Goal: Information Seeking & Learning: Learn about a topic

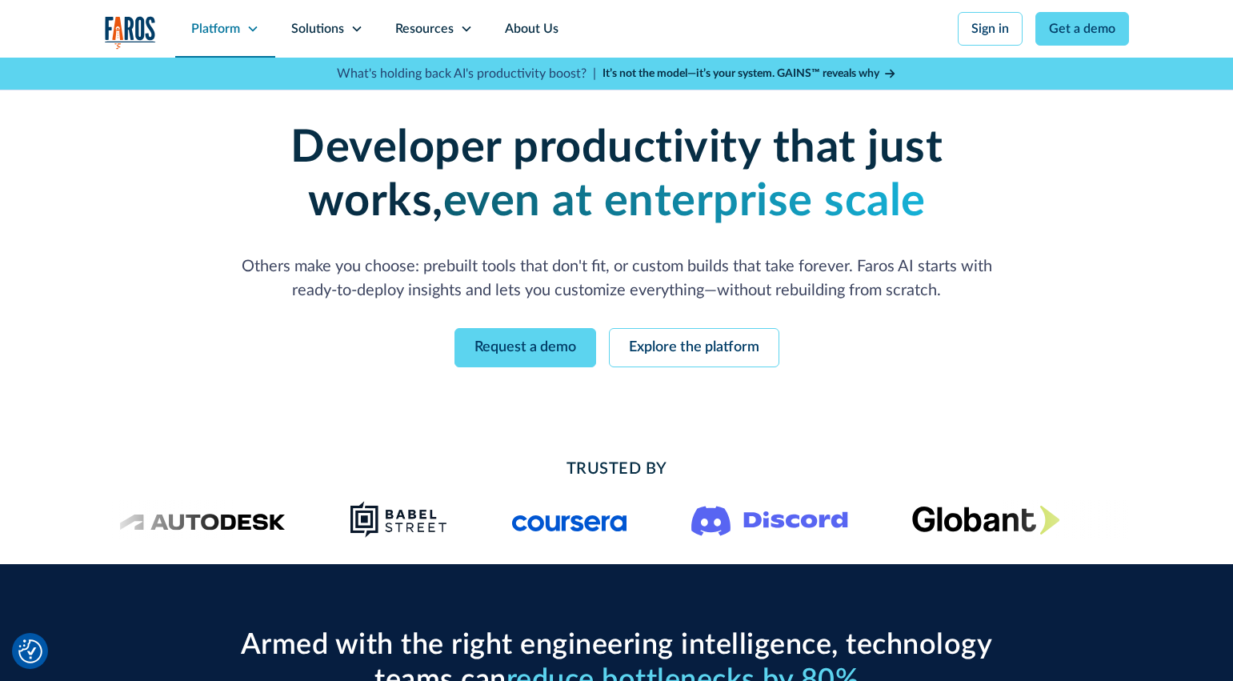
click at [223, 31] on div "Platform" at bounding box center [215, 28] width 49 height 19
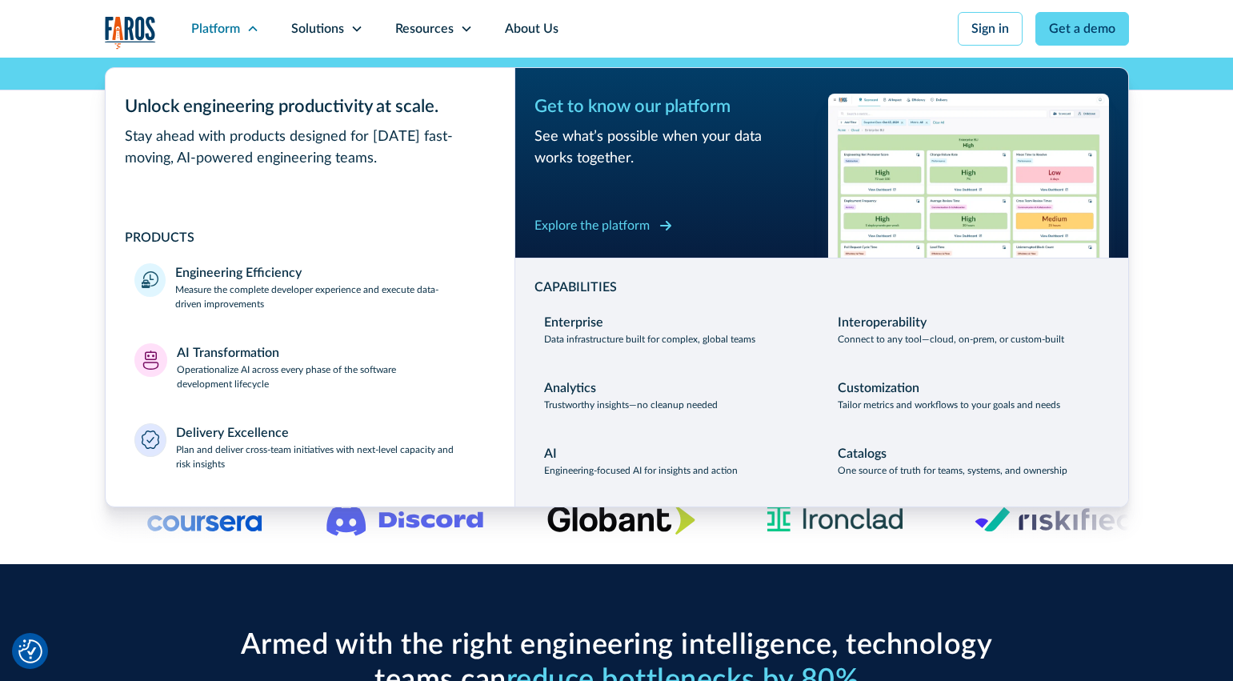
click at [648, 227] on div "Explore the platform" at bounding box center [592, 225] width 115 height 19
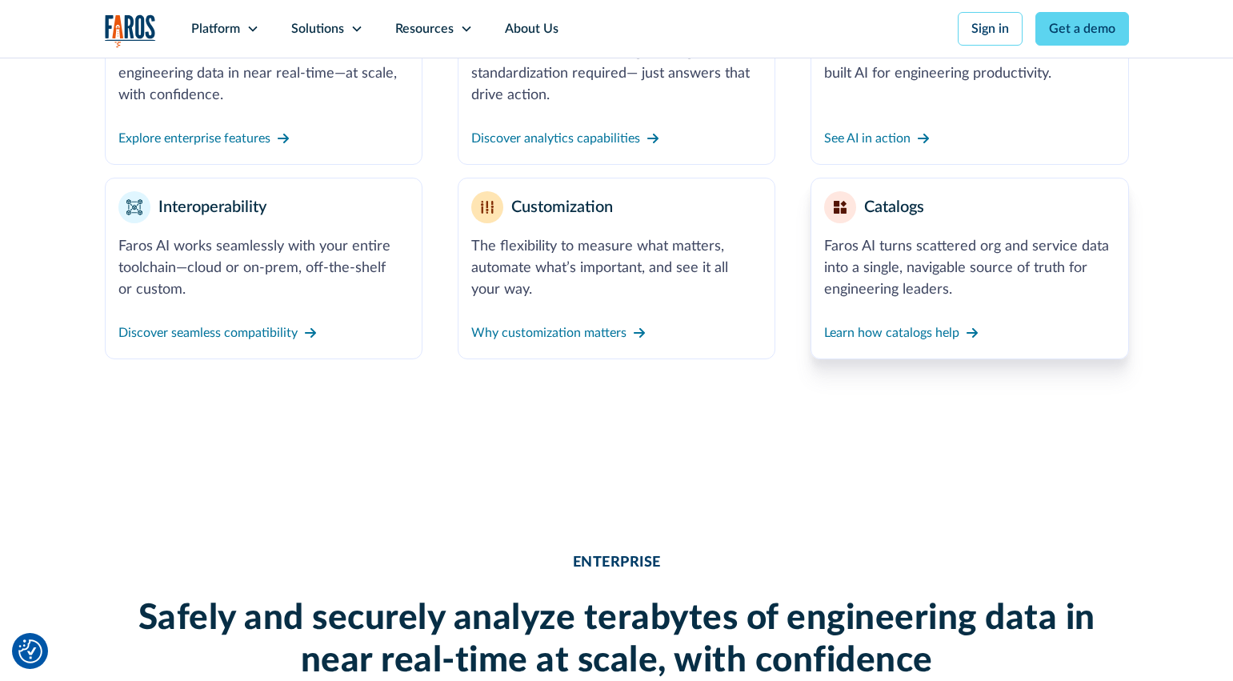
scroll to position [441, 0]
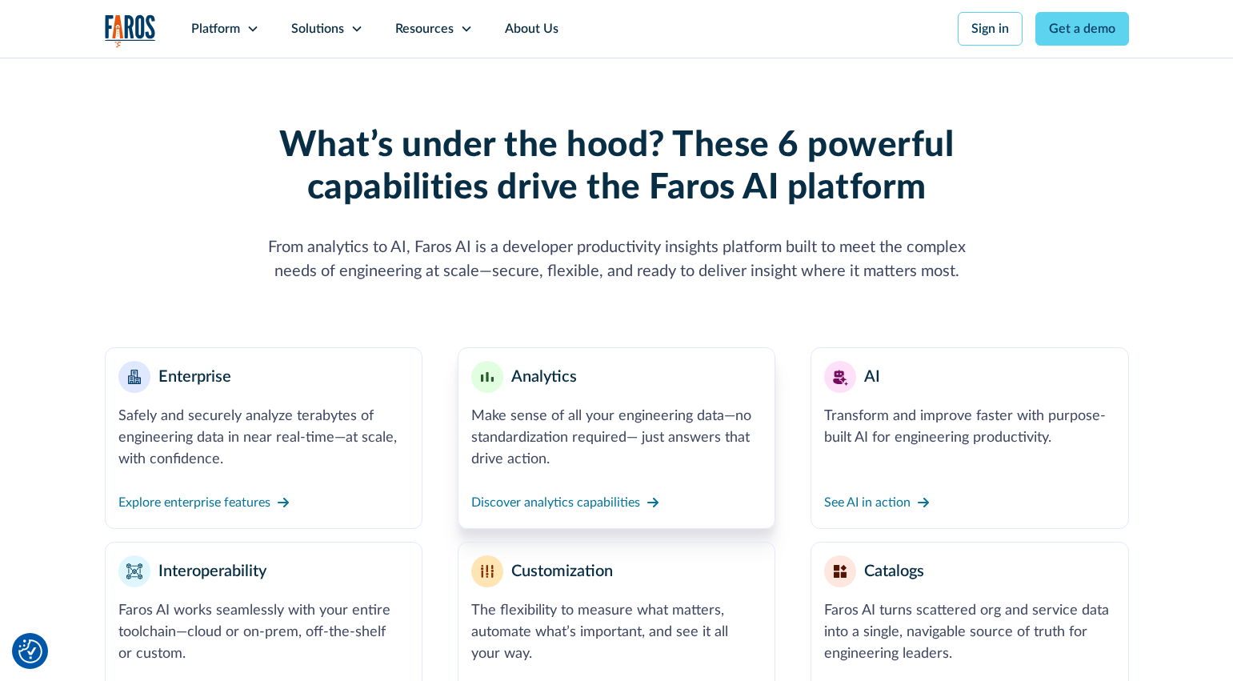
click at [626, 417] on div "Make sense of all your engineering data—no standardization required— just answe…" at bounding box center [616, 438] width 290 height 65
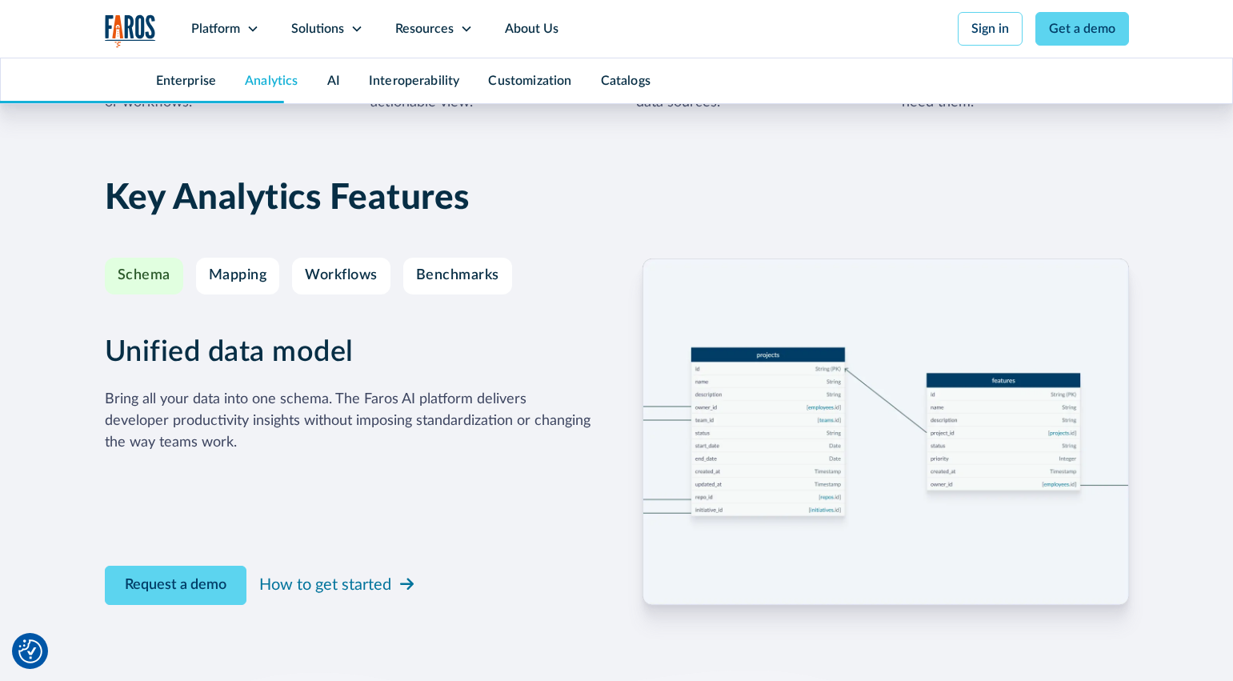
scroll to position [2662, 0]
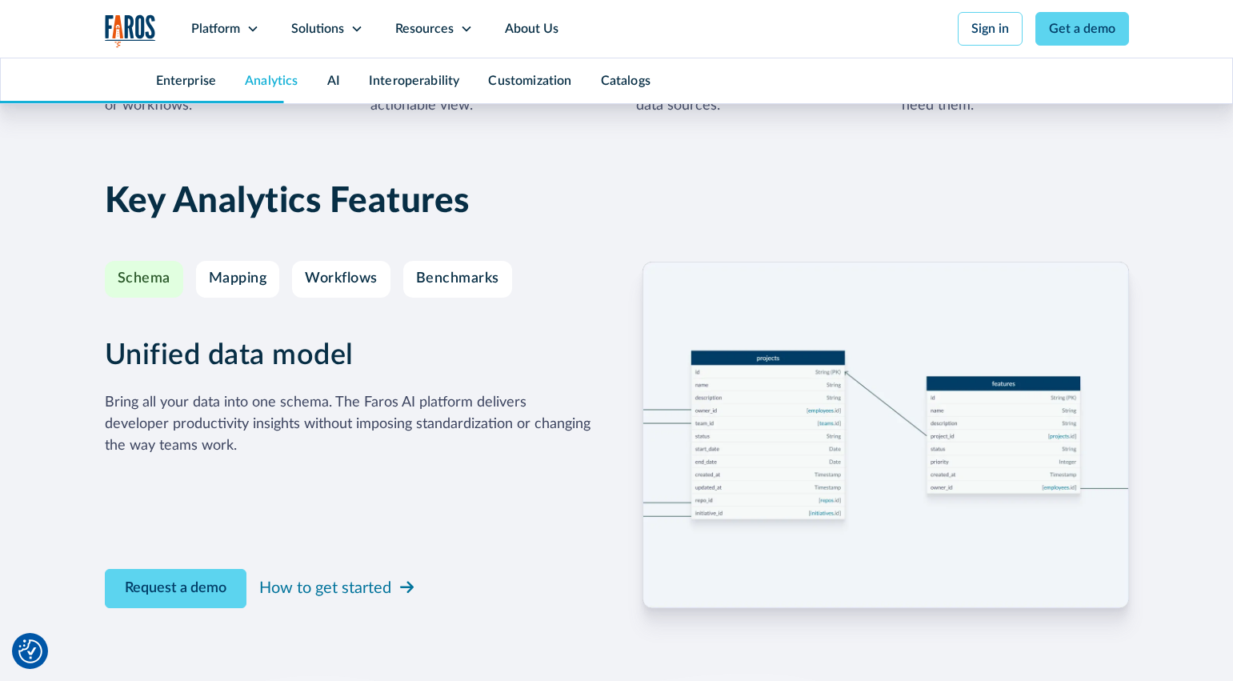
click at [770, 388] on img at bounding box center [886, 435] width 487 height 346
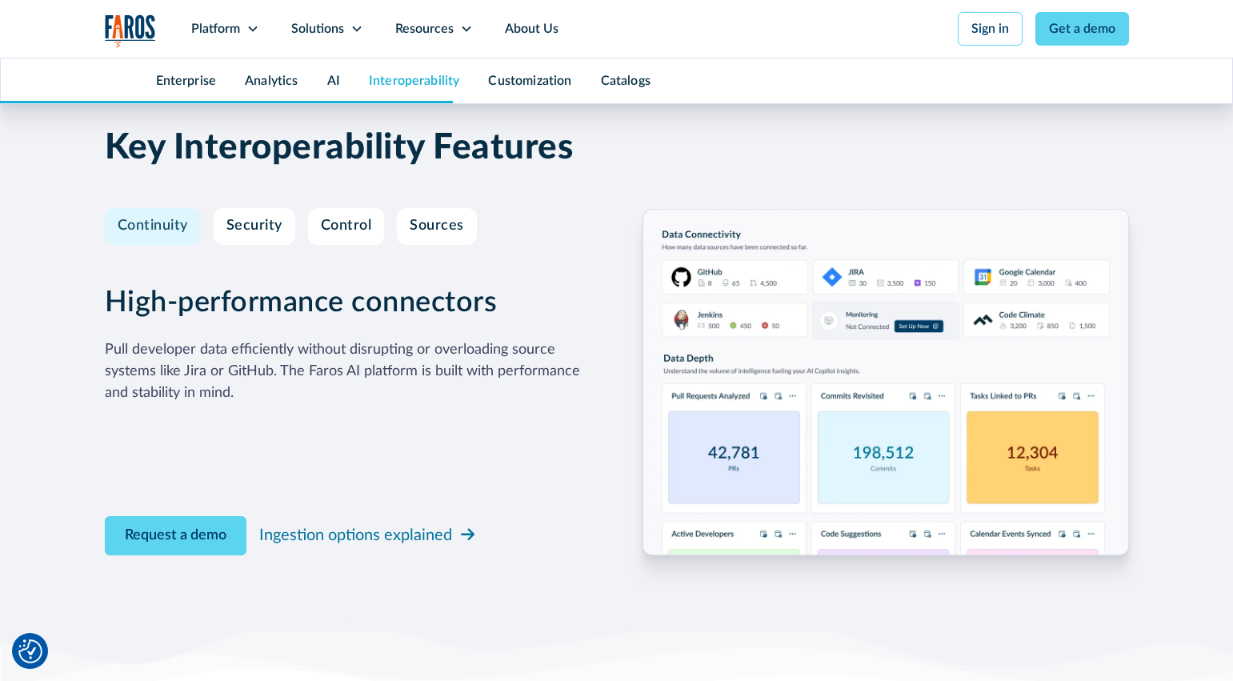
scroll to position [4948, 0]
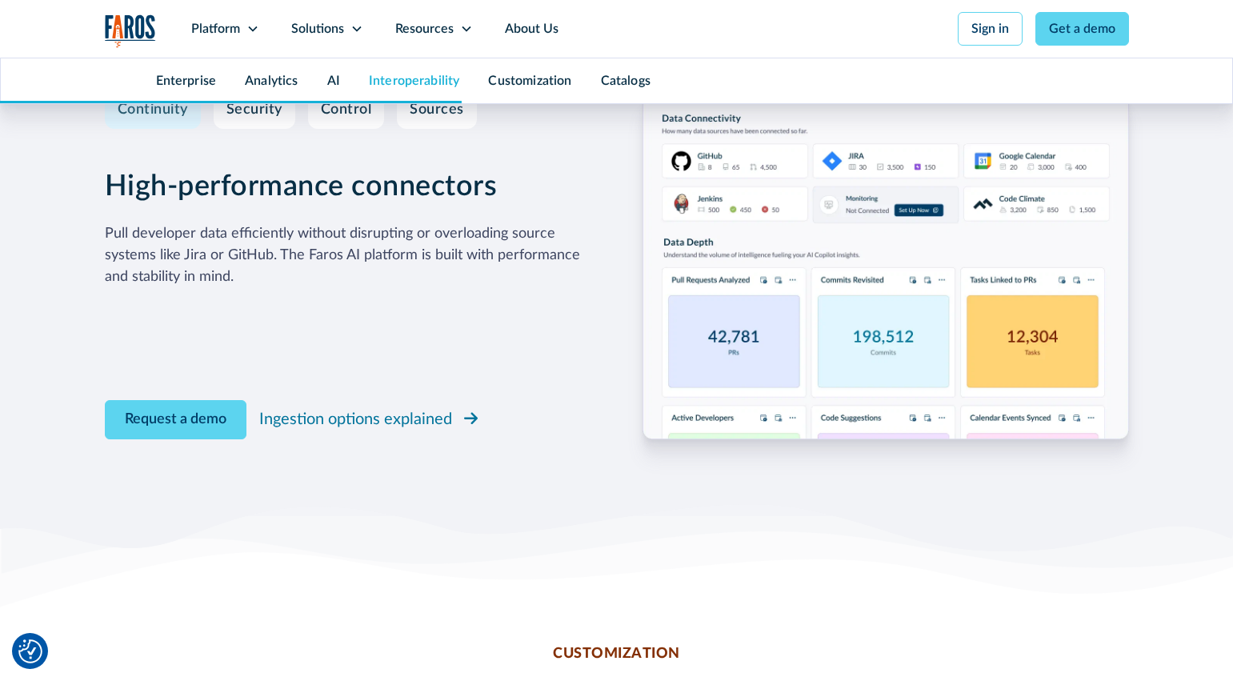
click at [459, 407] on link "Ingestion options explained" at bounding box center [370, 419] width 222 height 30
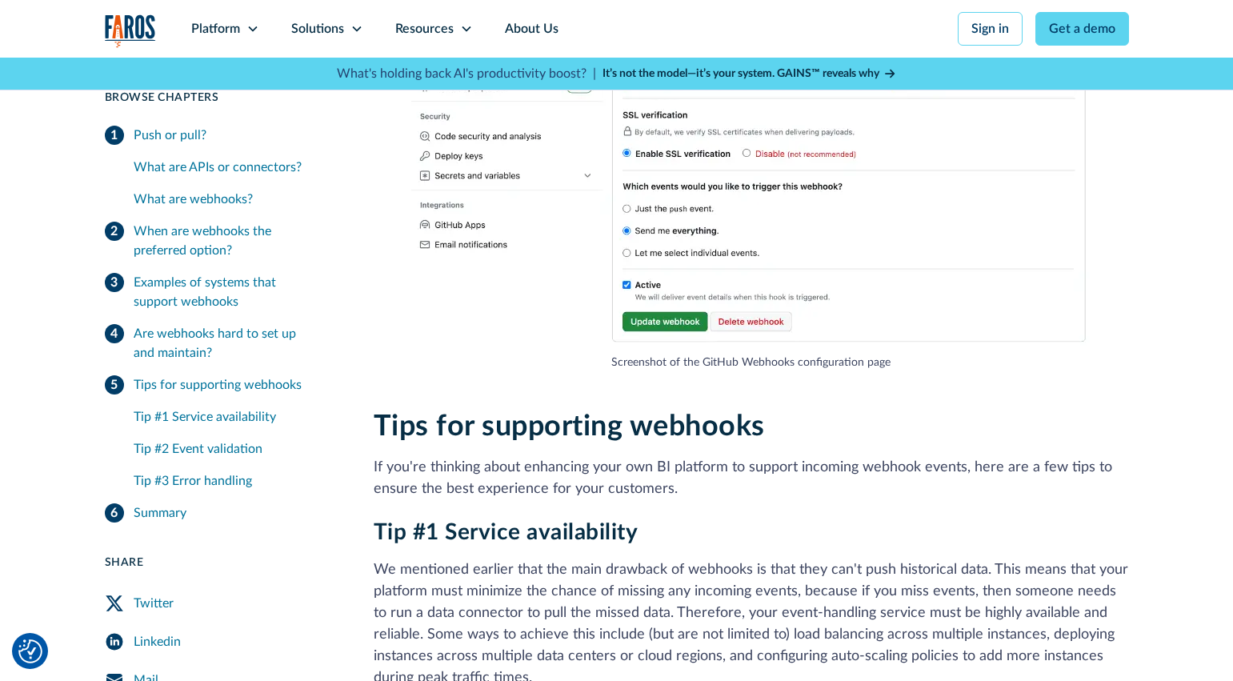
scroll to position [3916, 0]
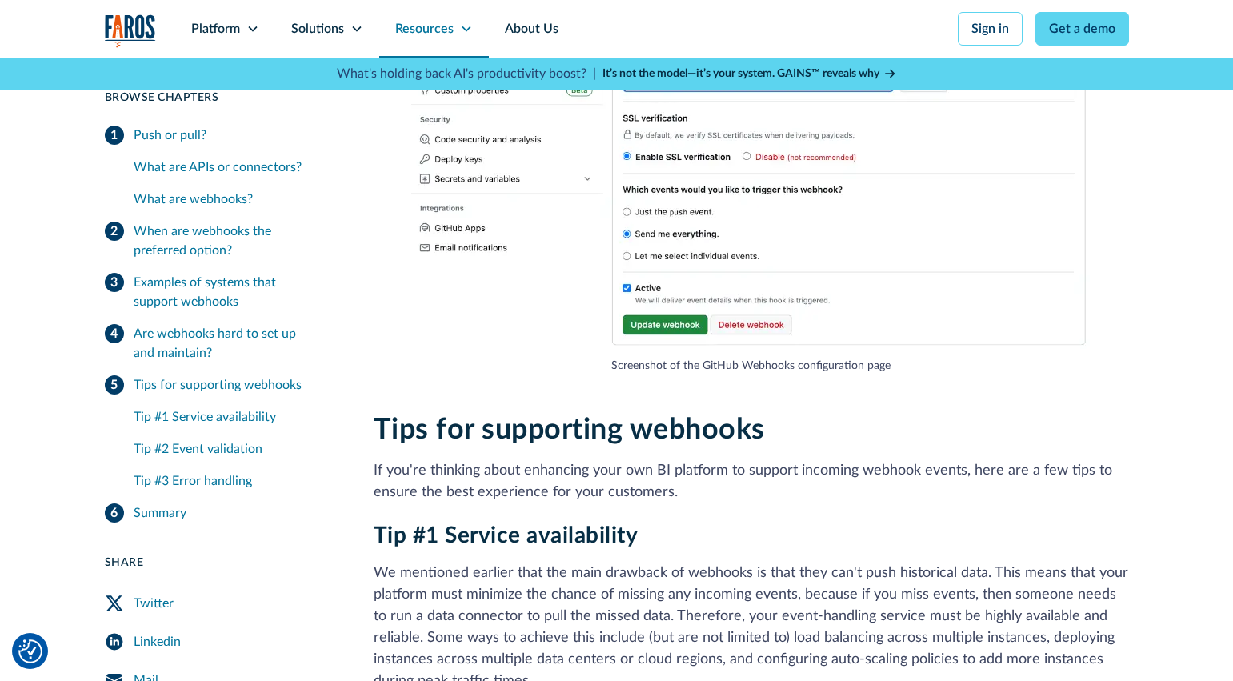
click at [433, 27] on div "Resources" at bounding box center [424, 28] width 58 height 19
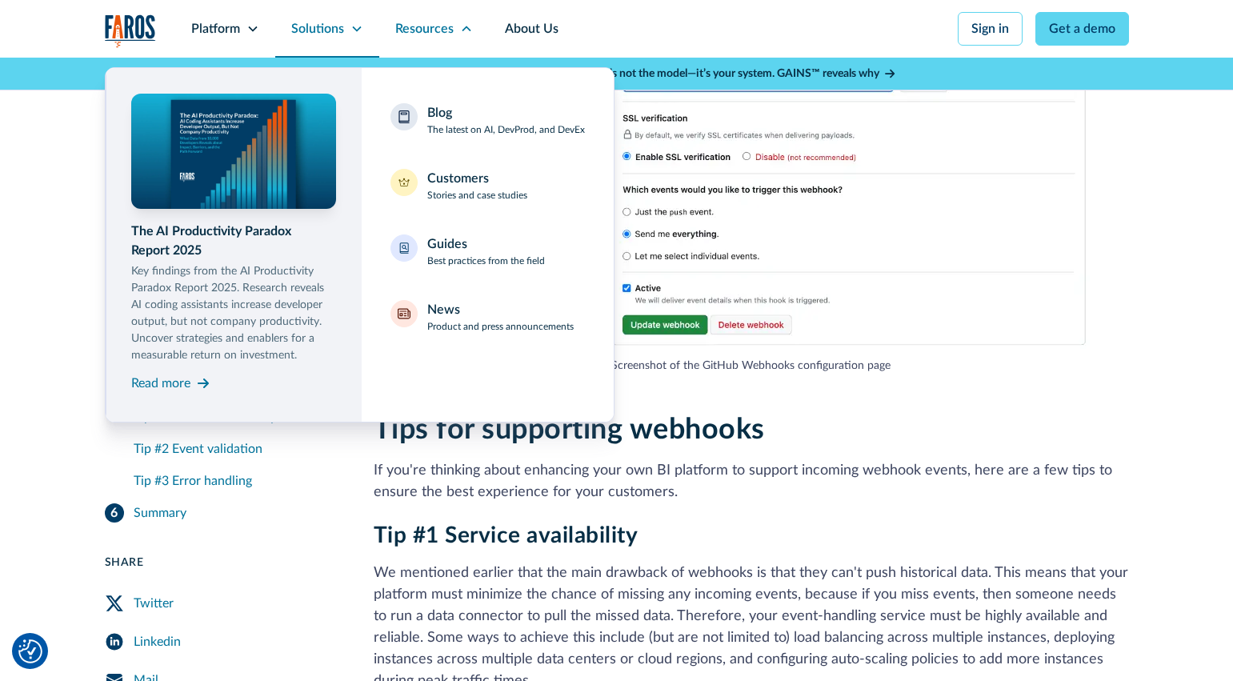
click at [339, 29] on div "Solutions" at bounding box center [317, 28] width 53 height 19
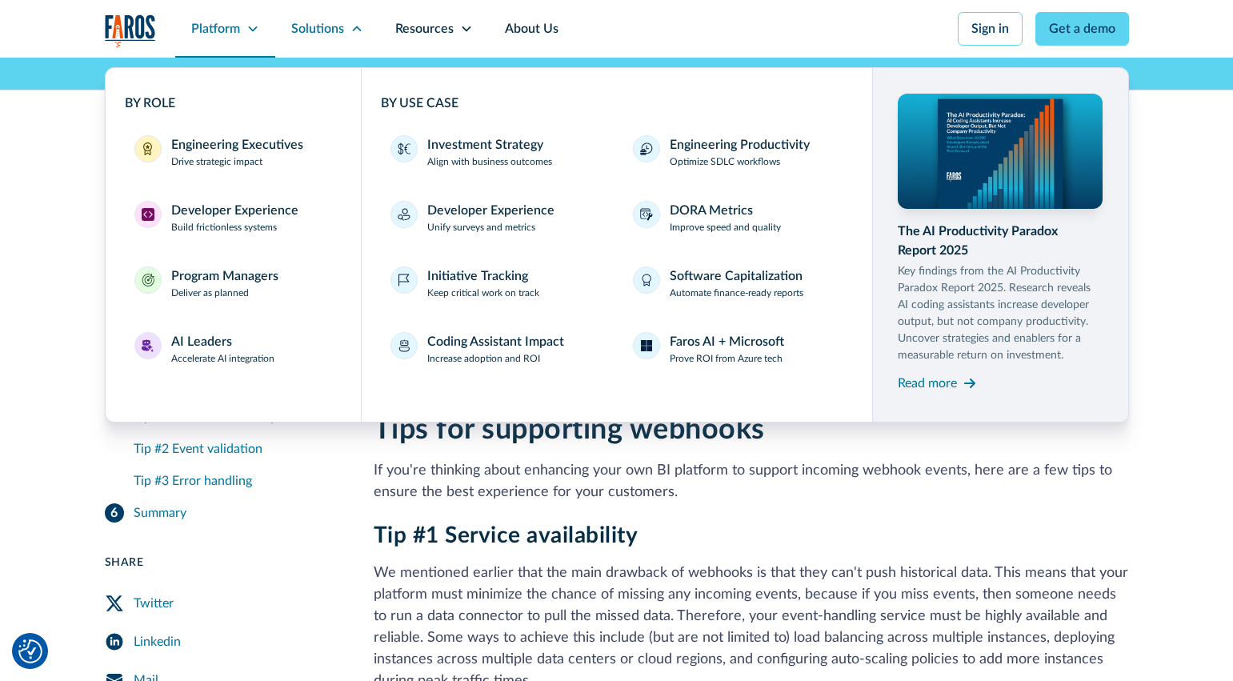
click at [231, 31] on div "Platform" at bounding box center [215, 28] width 49 height 19
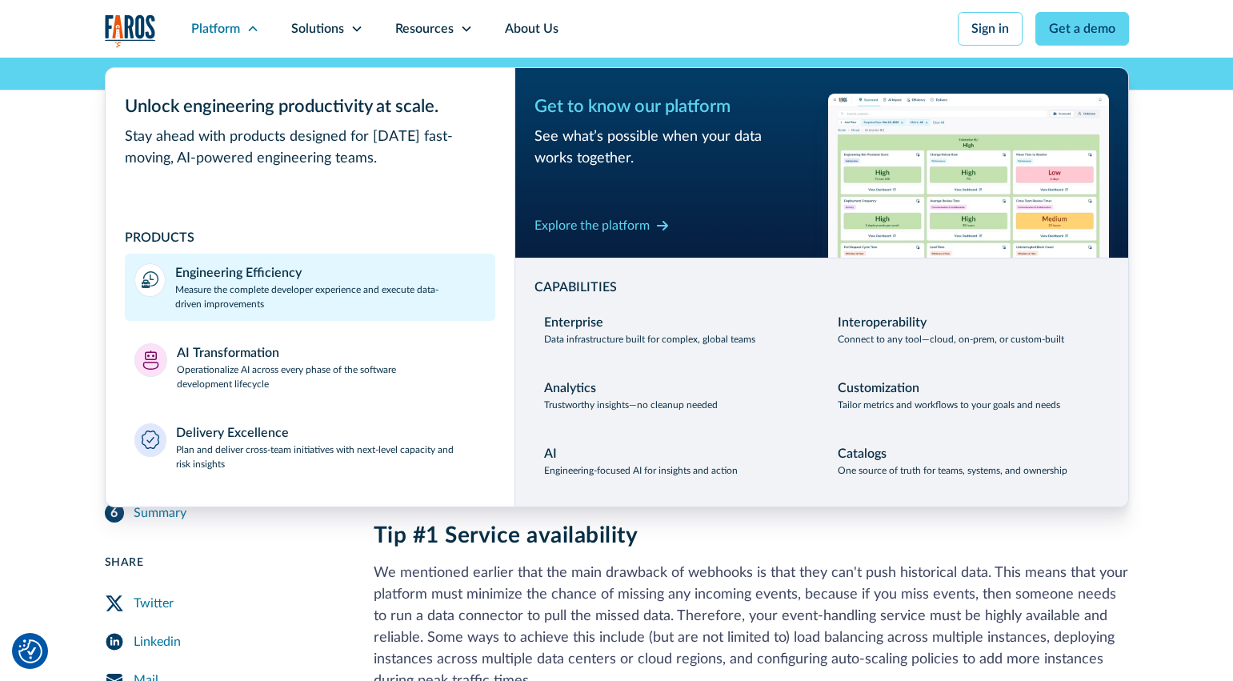
click at [295, 277] on div "Engineering Efficiency" at bounding box center [238, 272] width 126 height 19
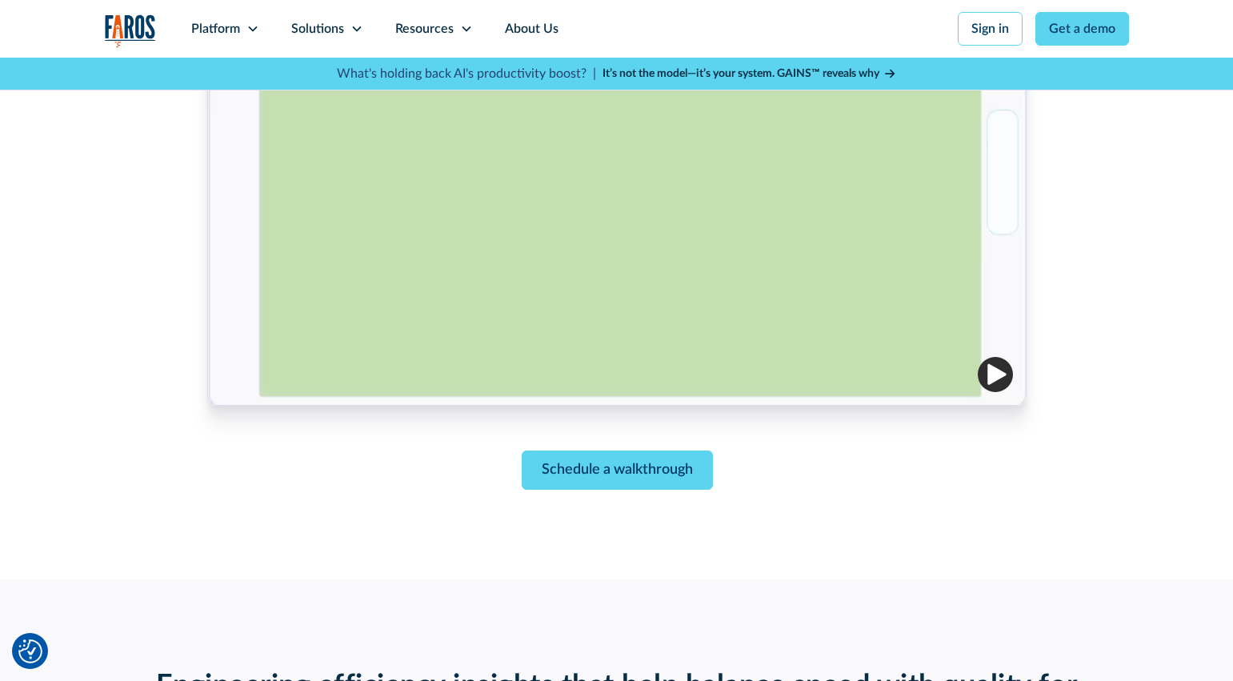
scroll to position [703, 0]
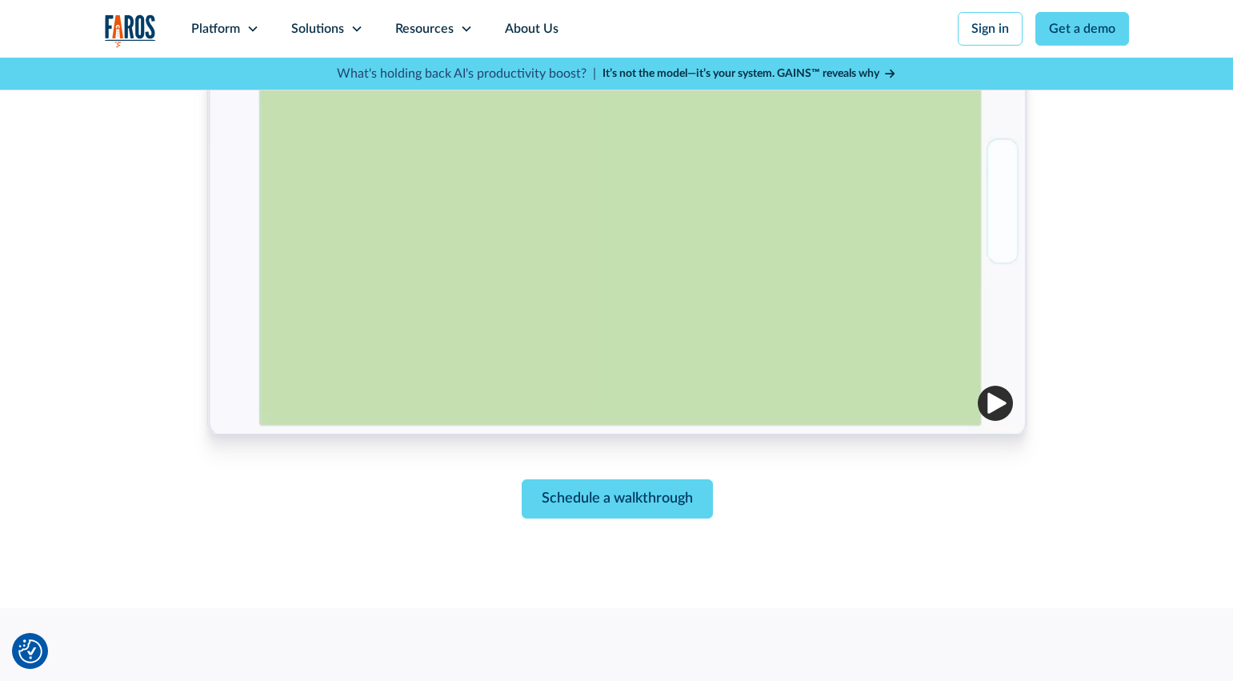
click at [989, 410] on img "button" at bounding box center [995, 403] width 35 height 35
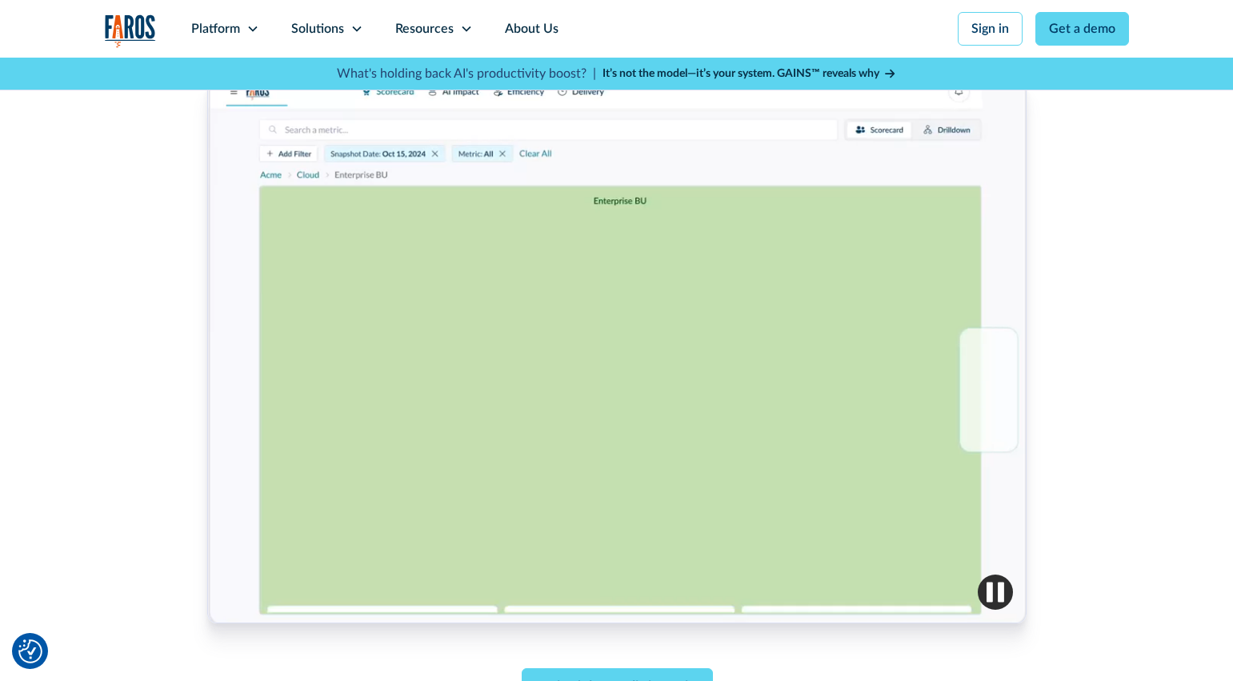
scroll to position [506, 0]
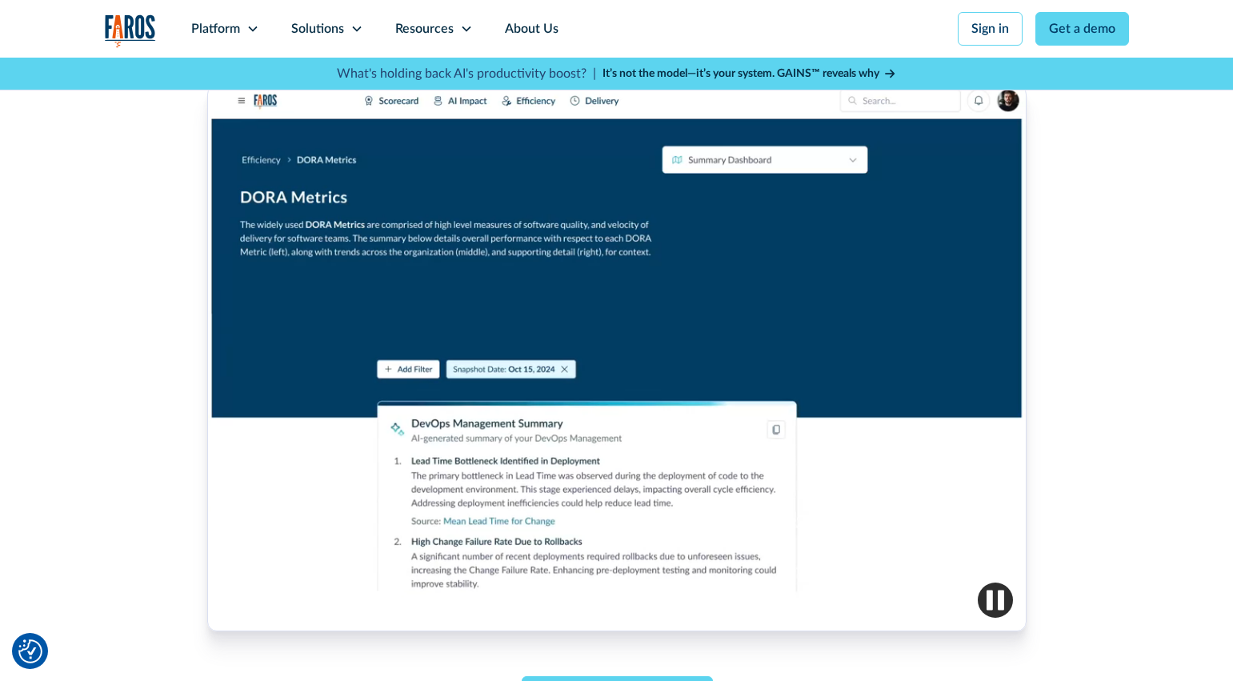
click at [1005, 599] on img "button" at bounding box center [995, 600] width 35 height 35
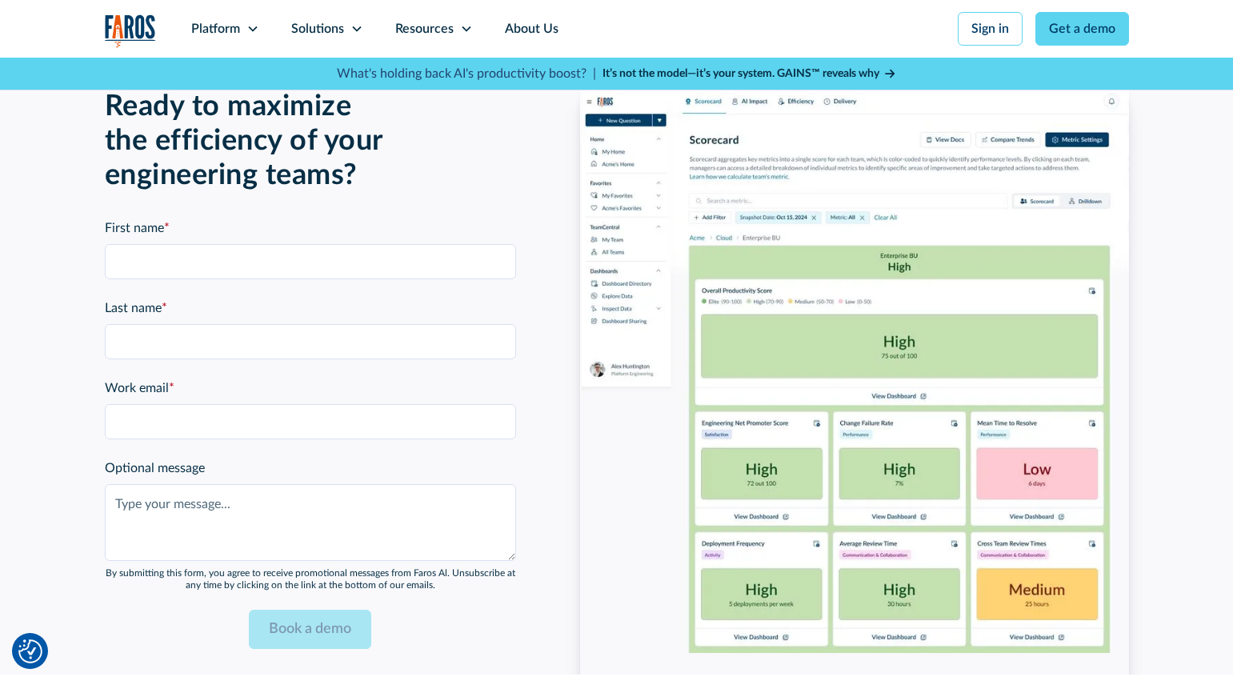
scroll to position [3454, 0]
